Goal: Task Accomplishment & Management: Manage account settings

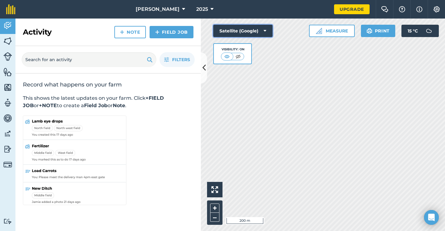
click at [254, 29] on button "Satellite (Google)" at bounding box center [242, 31] width 59 height 12
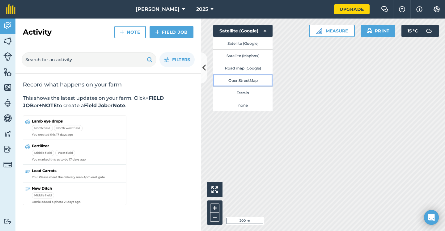
click at [252, 81] on button "OpenStreetMap" at bounding box center [242, 80] width 59 height 12
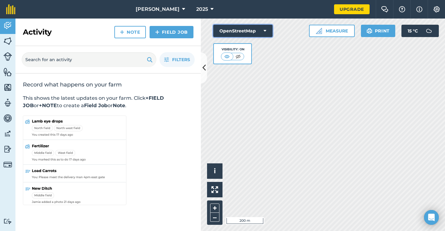
click at [235, 27] on button "OpenStreetMap" at bounding box center [242, 31] width 59 height 12
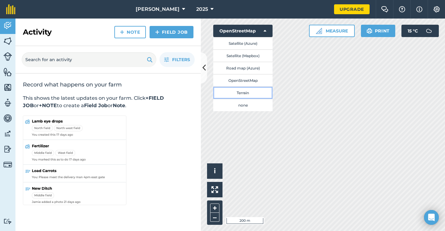
click at [237, 91] on button "Terrain" at bounding box center [242, 93] width 59 height 12
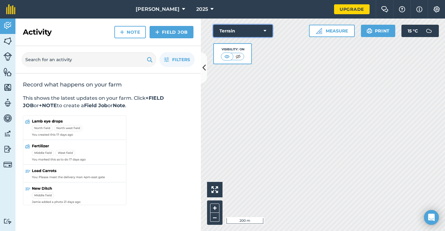
click at [248, 30] on button "Terrain" at bounding box center [242, 31] width 59 height 12
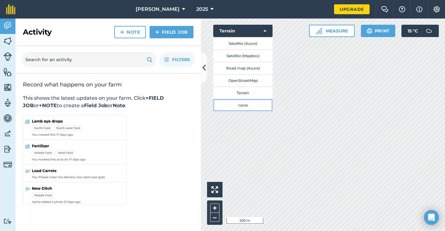
click at [239, 106] on button "none" at bounding box center [242, 105] width 59 height 12
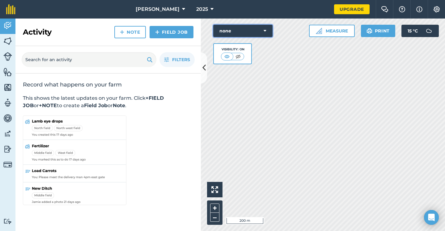
click at [255, 29] on button "none" at bounding box center [242, 31] width 59 height 12
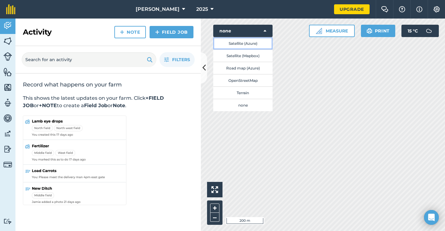
click at [247, 45] on button "Satellite (Azure)" at bounding box center [242, 43] width 59 height 12
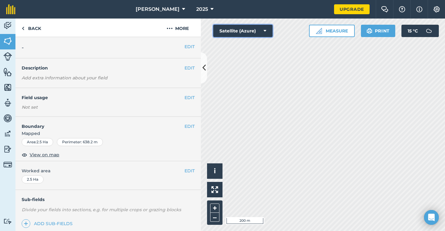
click at [233, 34] on button "Satellite (Azure)" at bounding box center [242, 31] width 59 height 12
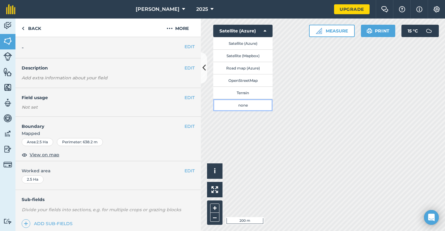
click at [248, 102] on button "none" at bounding box center [242, 105] width 59 height 12
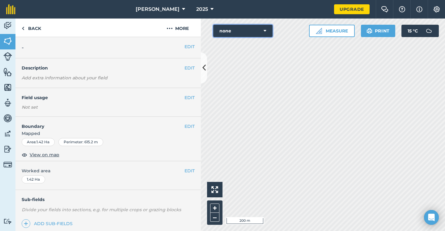
click at [256, 34] on button "none" at bounding box center [242, 31] width 59 height 12
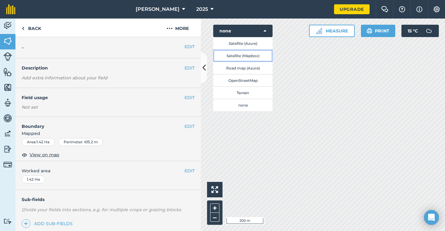
click at [248, 55] on button "Satellite (Mapbox)" at bounding box center [242, 55] width 59 height 12
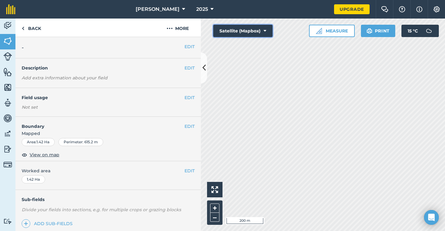
click at [257, 27] on button "Satellite (Mapbox)" at bounding box center [242, 31] width 59 height 12
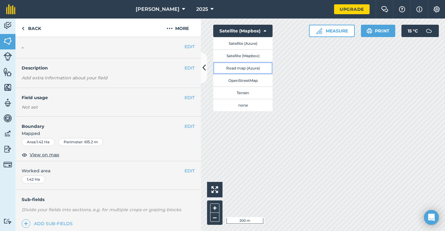
click at [251, 67] on button "Road map (Azure)" at bounding box center [242, 68] width 59 height 12
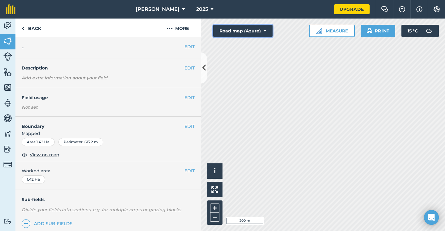
click at [241, 33] on button "Road map (Azure)" at bounding box center [242, 31] width 59 height 12
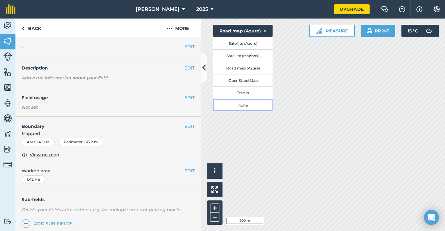
click at [247, 104] on button "none" at bounding box center [242, 105] width 59 height 12
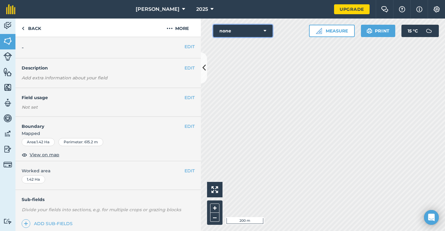
click at [249, 31] on button "none" at bounding box center [242, 31] width 59 height 12
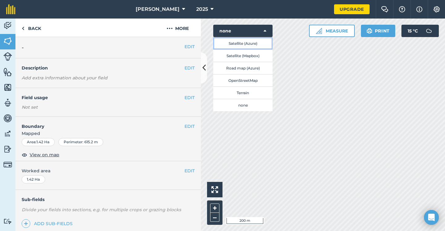
click at [248, 43] on button "Satellite (Azure)" at bounding box center [242, 43] width 59 height 12
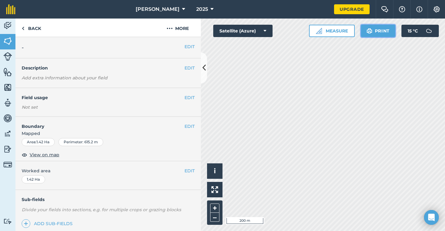
click at [375, 36] on button "Print" at bounding box center [378, 31] width 35 height 12
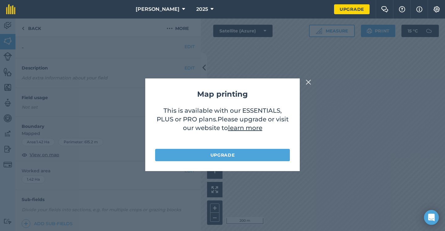
click at [308, 84] on img at bounding box center [309, 82] width 6 height 7
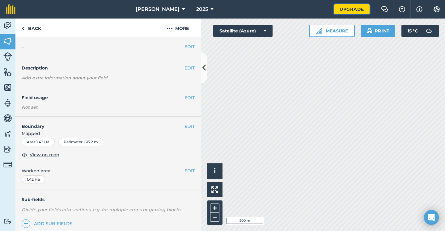
click at [339, 10] on link "Upgrade" at bounding box center [352, 9] width 36 height 10
click at [253, 31] on button "Satellite (Azure)" at bounding box center [242, 31] width 59 height 12
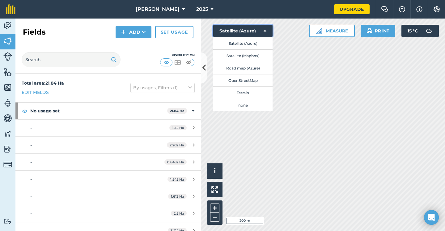
click at [266, 30] on icon at bounding box center [265, 31] width 3 height 6
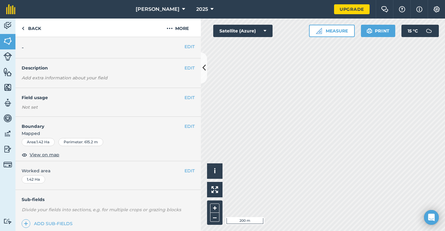
click at [68, 49] on h2 "-" at bounding box center [103, 47] width 163 height 9
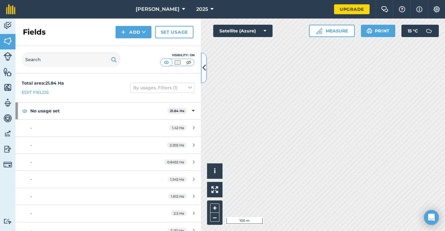
click at [202, 64] on button at bounding box center [204, 68] width 6 height 31
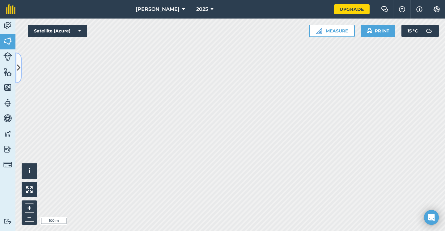
click at [20, 60] on button at bounding box center [18, 68] width 6 height 31
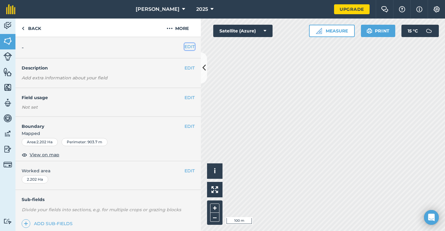
click at [187, 46] on button "EDIT" at bounding box center [190, 46] width 10 height 7
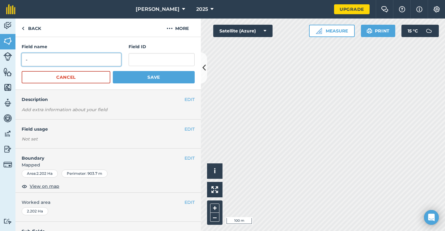
click at [80, 58] on input "-" at bounding box center [72, 59] width 100 height 13
type input "Grazing"
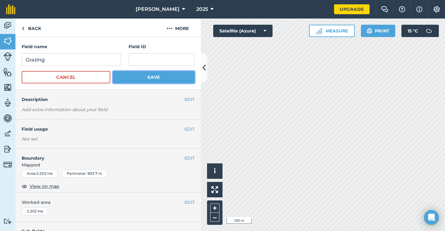
click at [129, 81] on button "Save" at bounding box center [154, 77] width 82 height 12
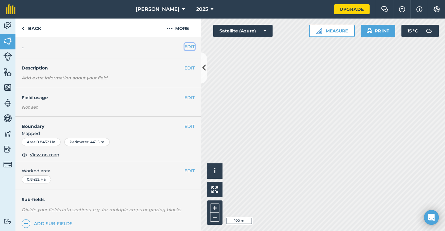
click at [193, 48] on button "EDIT" at bounding box center [190, 46] width 10 height 7
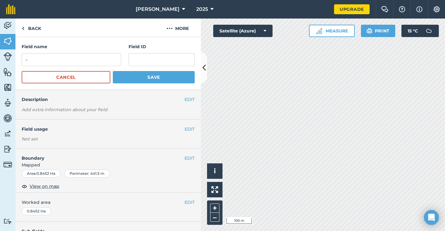
click at [93, 67] on form "Field name - Field ID Cancel Save" at bounding box center [108, 63] width 173 height 40
click at [88, 62] on input "-" at bounding box center [72, 59] width 100 height 13
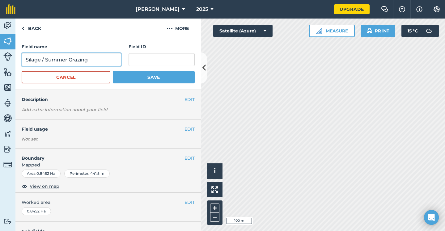
type input "Silage / Summer Grazing"
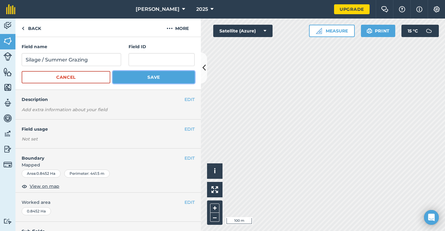
click at [140, 72] on button "Save" at bounding box center [154, 77] width 82 height 12
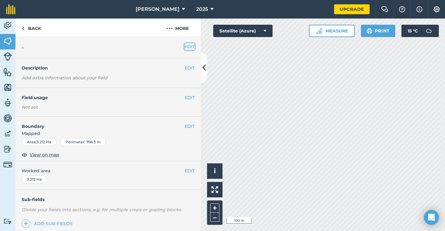
click at [191, 47] on button "EDIT" at bounding box center [190, 46] width 10 height 7
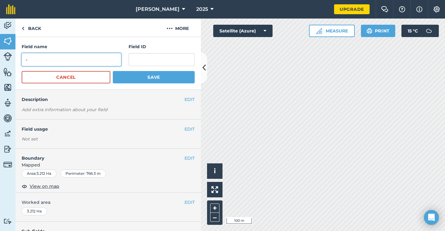
click at [86, 60] on input "-" at bounding box center [72, 59] width 100 height 13
type input "Summer Grazing"
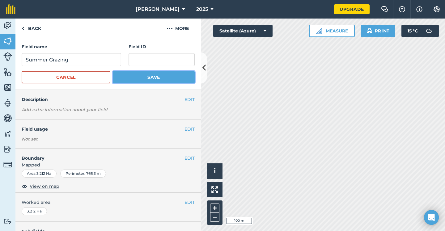
click at [155, 75] on button "Save" at bounding box center [154, 77] width 82 height 12
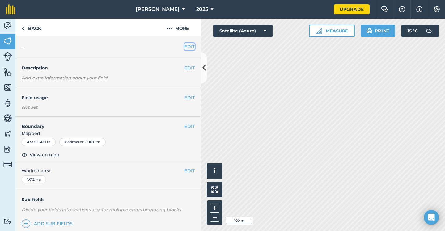
click at [186, 44] on button "EDIT" at bounding box center [190, 46] width 10 height 7
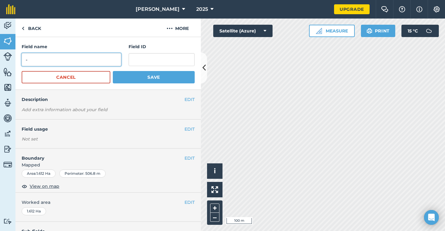
click at [99, 61] on input "-" at bounding box center [72, 59] width 100 height 13
type input "Silage / Summer Grazing"
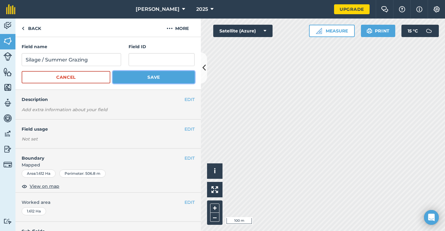
click at [152, 76] on button "Save" at bounding box center [154, 77] width 82 height 12
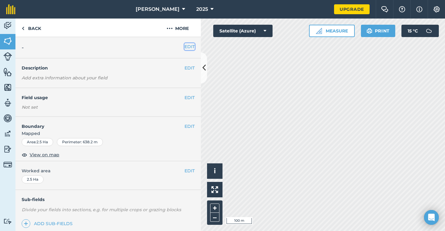
click at [189, 47] on button "EDIT" at bounding box center [190, 46] width 10 height 7
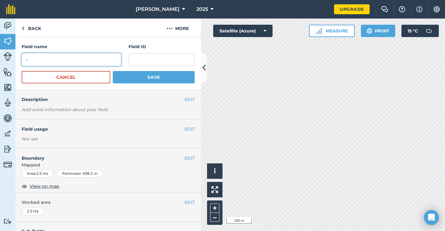
click at [84, 59] on input "-" at bounding box center [72, 59] width 100 height 13
type input "Silage / Summer Grazing"
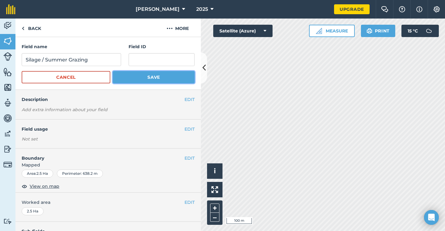
click at [137, 81] on button "Save" at bounding box center [154, 77] width 82 height 12
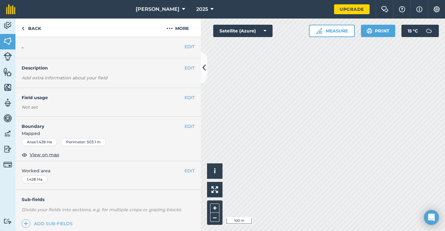
click at [196, 46] on div "EDIT -" at bounding box center [108, 47] width 186 height 21
click at [191, 46] on button "EDIT" at bounding box center [190, 46] width 10 height 7
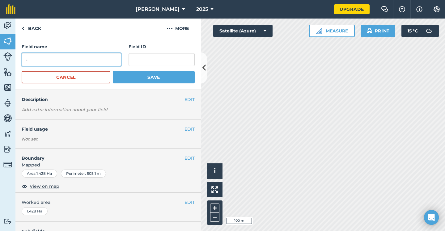
click at [101, 58] on input "-" at bounding box center [72, 59] width 100 height 13
type input "Summer Grazing"
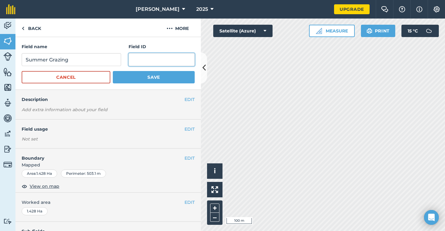
click at [169, 56] on input "text" at bounding box center [162, 59] width 66 height 13
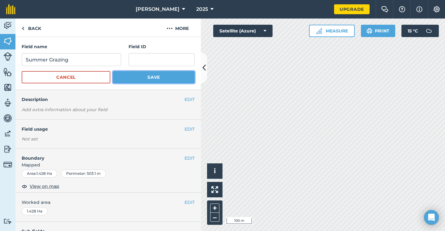
click at [127, 76] on button "Save" at bounding box center [154, 77] width 82 height 12
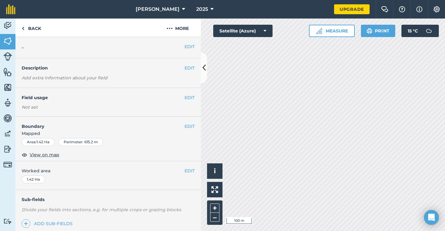
click at [190, 52] on div "EDIT -" at bounding box center [108, 47] width 186 height 21
click at [189, 49] on button "EDIT" at bounding box center [190, 46] width 10 height 7
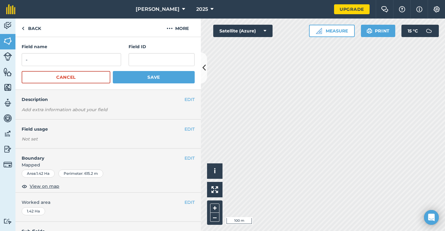
click at [79, 68] on form "Field name - Field ID Cancel Save" at bounding box center [108, 63] width 173 height 40
click at [70, 59] on input "-" at bounding box center [72, 59] width 100 height 13
type input "Silage / Grazing"
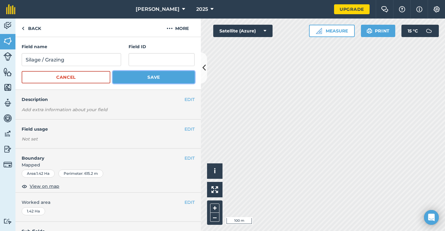
click at [126, 80] on button "Save" at bounding box center [154, 77] width 82 height 12
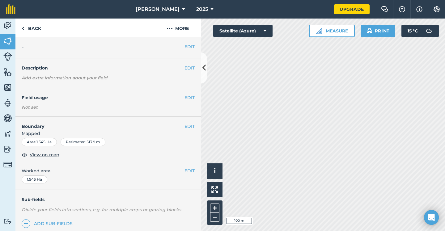
click at [190, 52] on div "EDIT -" at bounding box center [108, 47] width 186 height 21
click at [190, 46] on button "EDIT" at bounding box center [190, 46] width 10 height 7
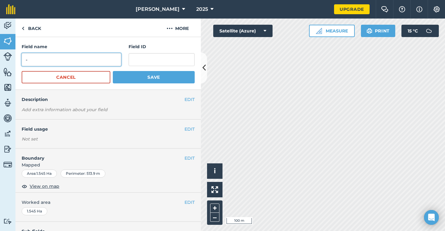
click at [88, 62] on input "-" at bounding box center [72, 59] width 100 height 13
type input "Silage / Grazing"
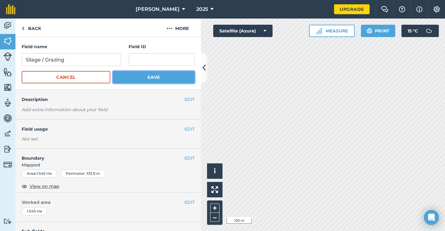
click at [153, 82] on button "Save" at bounding box center [154, 77] width 82 height 12
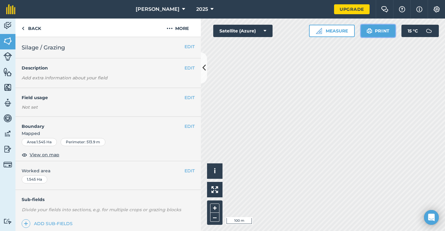
click at [381, 32] on button "Print" at bounding box center [378, 31] width 35 height 12
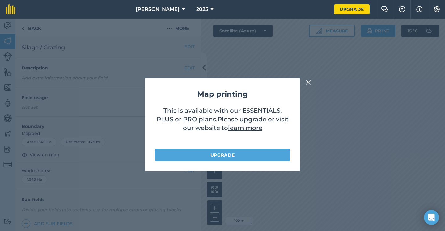
click at [312, 81] on button at bounding box center [308, 82] width 7 height 7
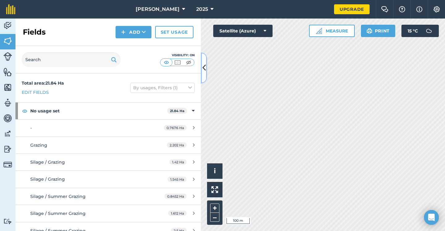
click at [205, 60] on button at bounding box center [204, 68] width 6 height 31
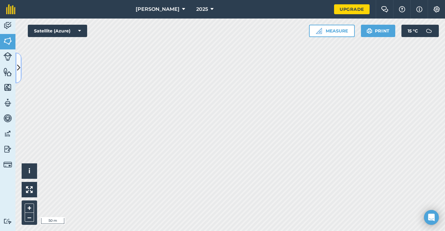
click at [21, 63] on button at bounding box center [18, 68] width 6 height 31
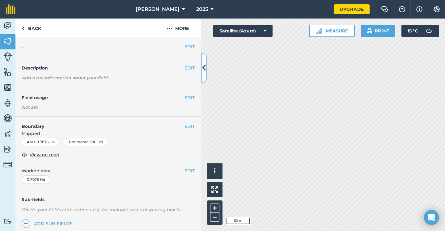
scroll to position [59, 0]
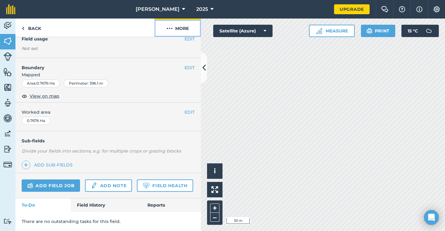
click at [178, 29] on button "More" at bounding box center [178, 28] width 46 height 18
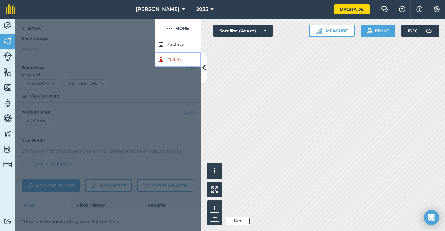
click at [176, 55] on link "Delete" at bounding box center [178, 59] width 46 height 15
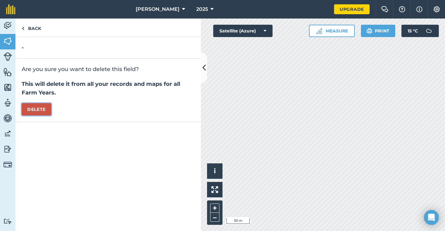
click at [35, 107] on button "Delete" at bounding box center [37, 109] width 30 height 12
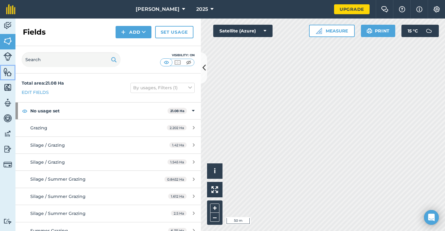
click at [7, 69] on img at bounding box center [7, 71] width 9 height 9
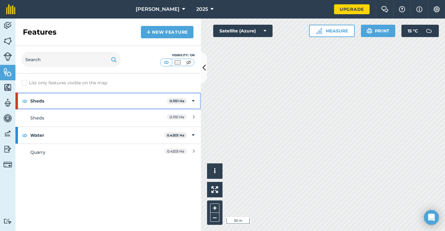
click at [55, 103] on strong "Sheds" at bounding box center [98, 101] width 137 height 17
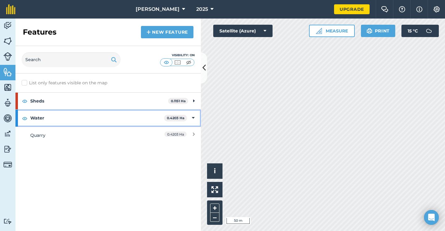
click at [55, 116] on strong "Water" at bounding box center [97, 118] width 134 height 17
click at [57, 124] on strong "Water" at bounding box center [97, 118] width 135 height 17
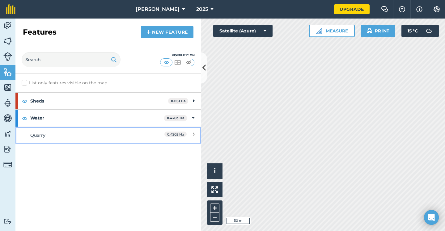
click at [145, 143] on link "Quarry 0.4203 Ha" at bounding box center [108, 135] width 186 height 17
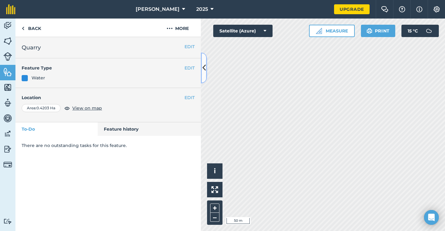
click at [203, 69] on icon at bounding box center [204, 67] width 3 height 11
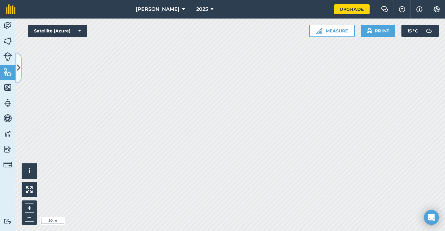
click at [19, 67] on icon at bounding box center [18, 67] width 3 height 11
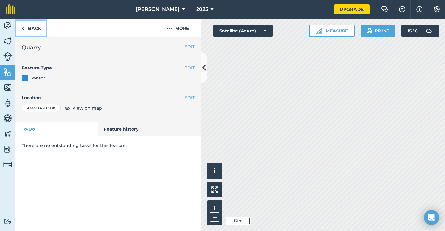
click at [24, 29] on img at bounding box center [23, 28] width 3 height 7
click at [22, 28] on img at bounding box center [23, 28] width 3 height 7
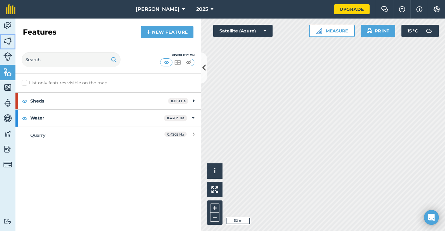
click at [7, 38] on img at bounding box center [7, 41] width 9 height 9
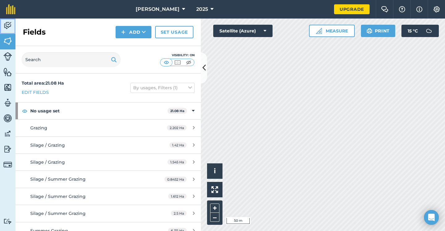
click at [0, 21] on link "Activity" at bounding box center [7, 26] width 15 height 15
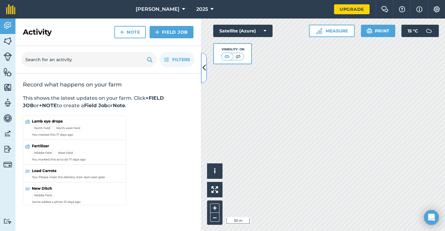
click at [201, 67] on button at bounding box center [204, 68] width 6 height 31
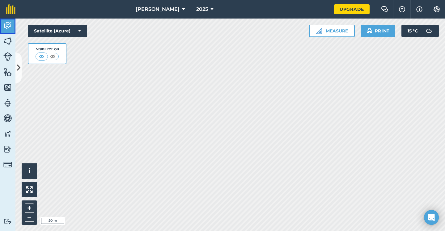
click at [12, 29] on img at bounding box center [7, 25] width 9 height 9
click at [17, 56] on button at bounding box center [18, 68] width 6 height 31
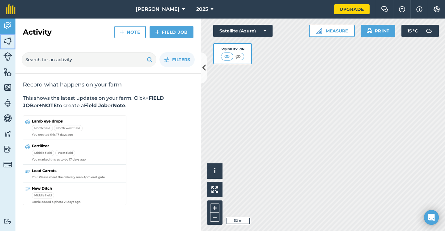
click at [12, 41] on img at bounding box center [7, 41] width 9 height 9
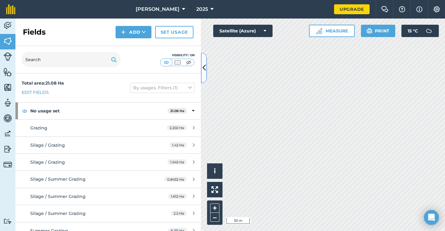
click at [203, 72] on icon at bounding box center [204, 67] width 3 height 11
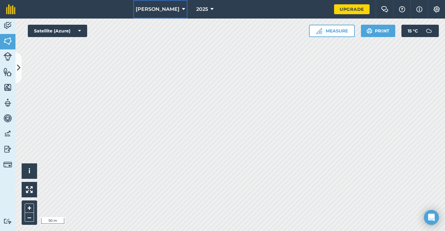
click at [159, 3] on button "[PERSON_NAME]" at bounding box center [160, 9] width 54 height 19
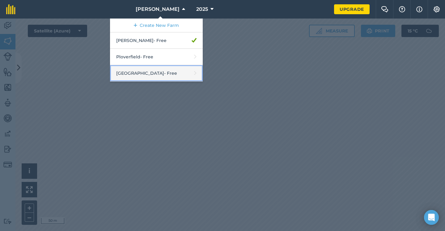
click at [149, 76] on link "Upper Farm - Free" at bounding box center [156, 73] width 93 height 16
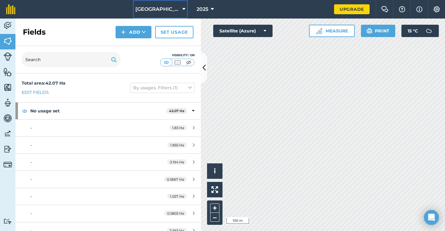
click at [162, 11] on span "[GEOGRAPHIC_DATA]" at bounding box center [157, 9] width 45 height 7
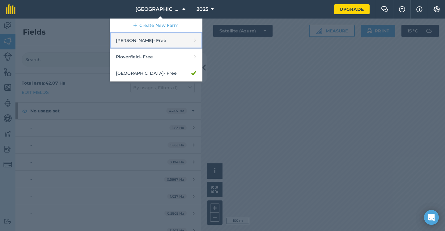
click at [171, 45] on link "[PERSON_NAME] - Free" at bounding box center [156, 40] width 93 height 16
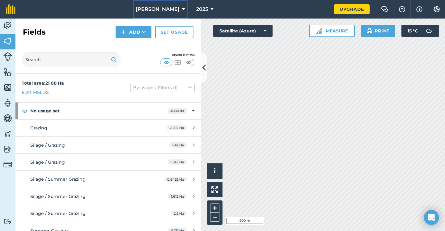
click at [164, 11] on span "[PERSON_NAME]" at bounding box center [158, 9] width 44 height 7
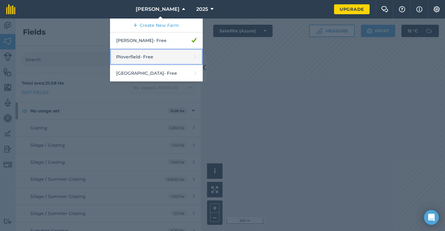
click at [163, 53] on link "Ploverfield - Free" at bounding box center [156, 57] width 93 height 16
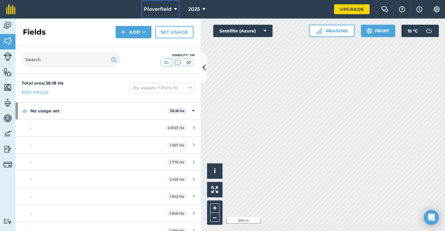
click at [177, 13] on button "Ploverfield" at bounding box center [160, 9] width 38 height 19
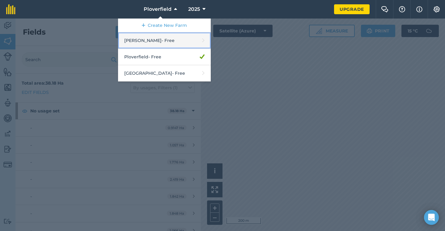
click at [153, 38] on link "[PERSON_NAME] - Free" at bounding box center [164, 40] width 93 height 16
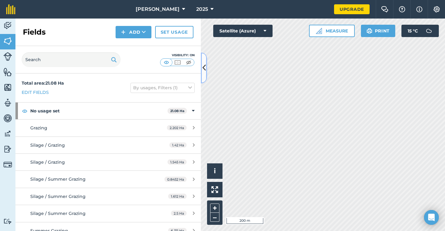
click at [204, 63] on icon at bounding box center [204, 67] width 3 height 11
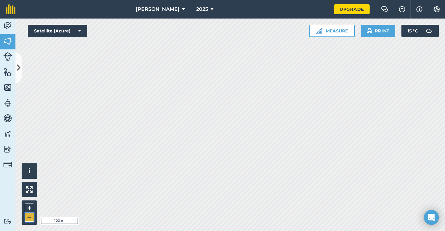
click at [26, 218] on button "–" at bounding box center [29, 217] width 9 height 9
click at [30, 208] on button "+" at bounding box center [29, 208] width 9 height 9
click at [24, 216] on div "+ –" at bounding box center [29, 213] width 15 height 24
click at [27, 216] on button "–" at bounding box center [29, 217] width 9 height 9
click at [28, 220] on button "–" at bounding box center [29, 217] width 9 height 9
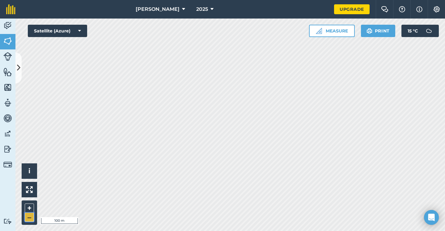
click at [29, 216] on button "–" at bounding box center [29, 217] width 9 height 9
click at [31, 207] on button "+" at bounding box center [29, 208] width 9 height 9
click at [28, 217] on button "–" at bounding box center [29, 217] width 9 height 9
click at [30, 206] on button "+" at bounding box center [29, 208] width 9 height 9
click at [31, 215] on button "–" at bounding box center [29, 217] width 9 height 9
